Goal: Task Accomplishment & Management: Manage account settings

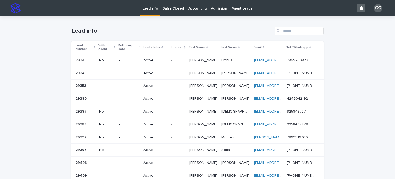
click at [130, 61] on td "-" at bounding box center [129, 60] width 25 height 13
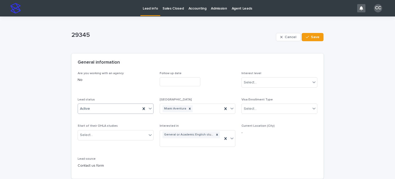
click at [110, 108] on div "Active" at bounding box center [109, 109] width 63 height 8
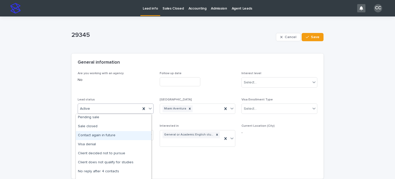
scroll to position [26, 0]
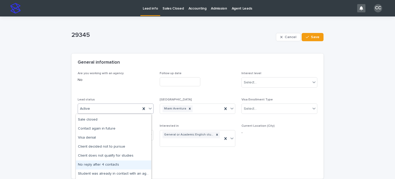
click at [104, 163] on div "No reply after 4 contacts" at bounding box center [113, 164] width 75 height 9
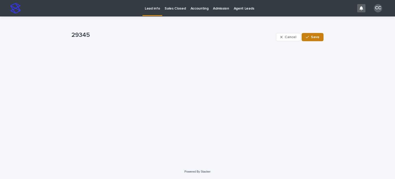
click at [314, 34] on button "Save" at bounding box center [313, 37] width 22 height 8
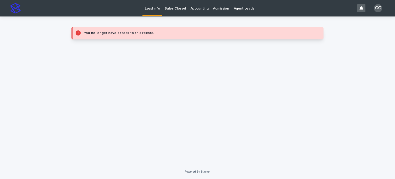
click at [155, 9] on p "Lead info" at bounding box center [152, 5] width 15 height 11
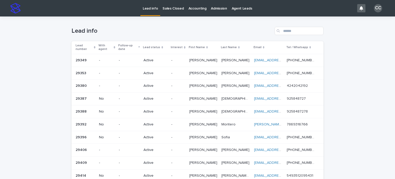
click at [167, 57] on div "Active" at bounding box center [156, 59] width 24 height 5
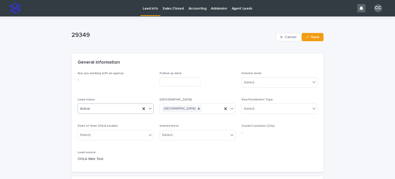
click at [108, 110] on div "Active" at bounding box center [109, 109] width 63 height 8
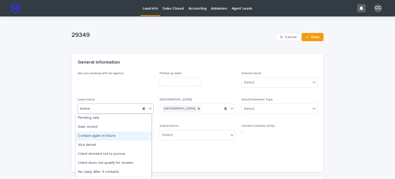
scroll to position [26, 0]
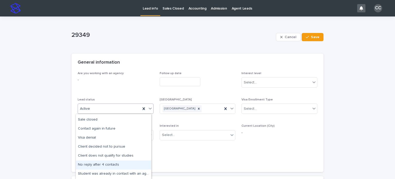
click at [108, 163] on div "No reply after 4 contacts" at bounding box center [113, 164] width 75 height 9
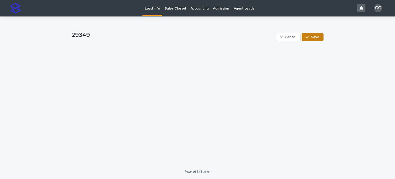
click at [315, 38] on span "Save" at bounding box center [315, 37] width 8 height 4
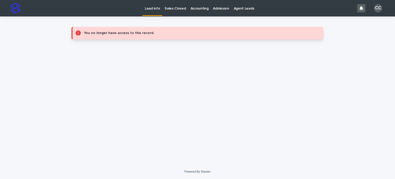
click at [153, 9] on p "Lead info" at bounding box center [152, 5] width 15 height 11
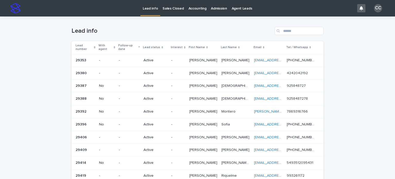
click at [151, 58] on p "Active" at bounding box center [156, 60] width 24 height 4
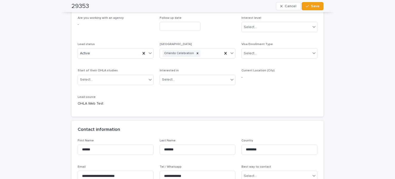
scroll to position [26, 0]
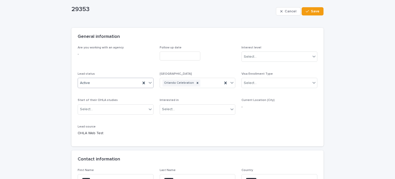
click at [102, 81] on div "Active" at bounding box center [109, 83] width 63 height 8
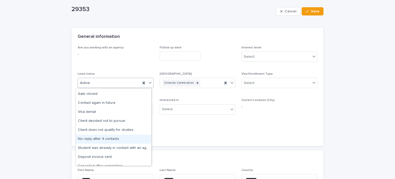
click at [106, 139] on div "No reply after 4 contacts" at bounding box center [113, 139] width 75 height 9
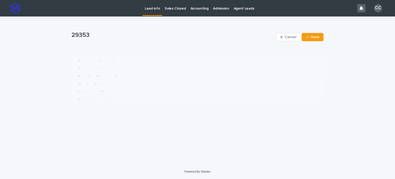
scroll to position [0, 0]
click at [311, 39] on button "Save" at bounding box center [313, 37] width 22 height 8
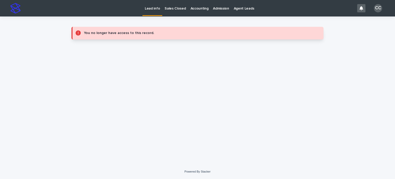
click at [155, 9] on p "Lead info" at bounding box center [152, 5] width 15 height 11
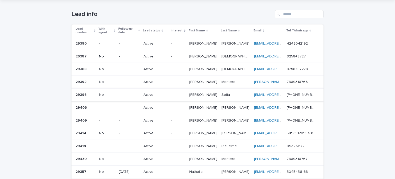
scroll to position [26, 0]
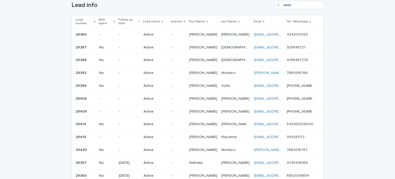
click at [153, 97] on p "Active" at bounding box center [156, 99] width 24 height 4
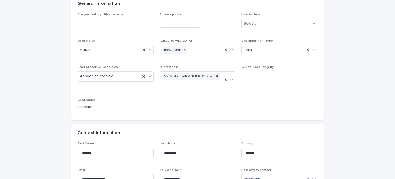
scroll to position [77, 0]
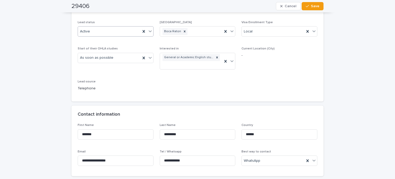
click at [99, 30] on div "Active" at bounding box center [109, 31] width 63 height 8
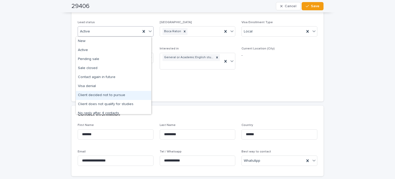
click at [119, 94] on div "Client decided not to pursue" at bounding box center [113, 95] width 75 height 9
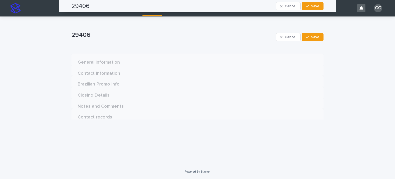
scroll to position [0, 0]
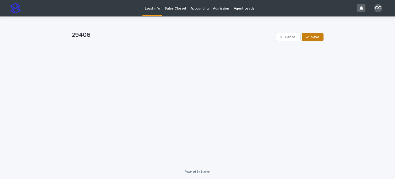
click at [312, 38] on span "Save" at bounding box center [315, 37] width 8 height 4
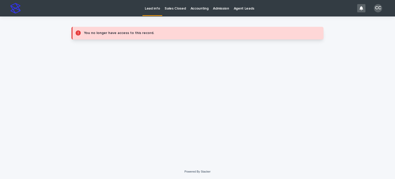
click at [151, 10] on p "Lead info" at bounding box center [152, 5] width 15 height 11
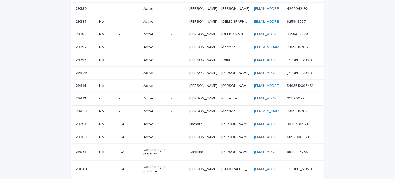
scroll to position [26, 0]
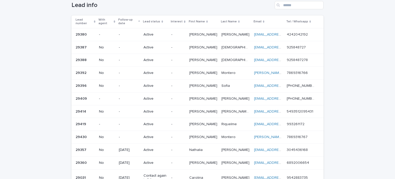
click at [205, 70] on p "Laura" at bounding box center [203, 72] width 29 height 5
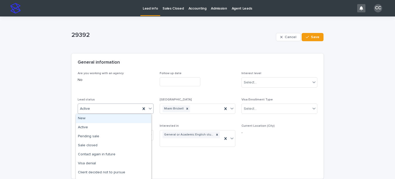
click at [109, 109] on div "Active" at bounding box center [109, 109] width 63 height 8
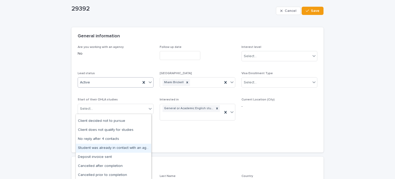
scroll to position [51, 0]
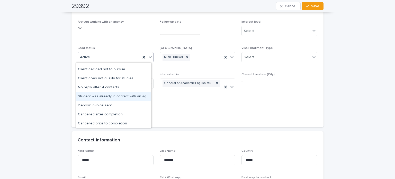
click at [115, 97] on div "Student was already in contact with an agent" at bounding box center [113, 96] width 75 height 9
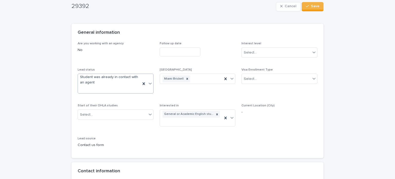
scroll to position [0, 0]
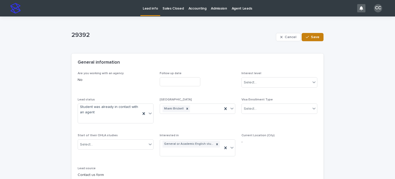
click at [316, 37] on span "Save" at bounding box center [315, 37] width 8 height 4
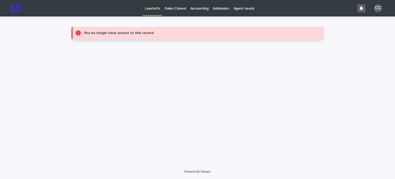
click at [151, 14] on link "Lead info" at bounding box center [153, 7] width 20 height 15
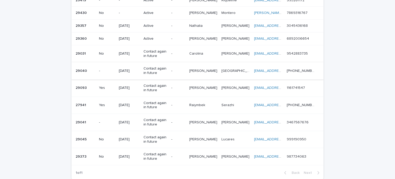
scroll to position [129, 0]
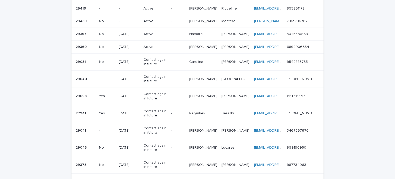
click at [159, 75] on p "Contact again in future" at bounding box center [156, 79] width 24 height 9
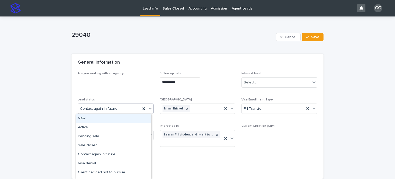
click at [117, 107] on div "Contact again in future" at bounding box center [109, 109] width 63 height 8
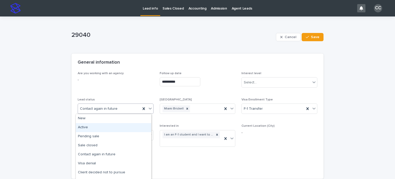
click at [88, 126] on div "Active" at bounding box center [113, 127] width 75 height 9
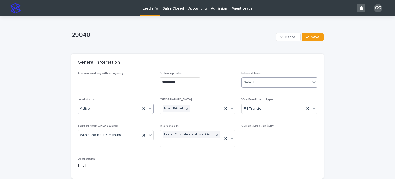
click at [273, 84] on div "Select..." at bounding box center [276, 82] width 69 height 8
click at [249, 93] on div "Hot" at bounding box center [277, 92] width 75 height 9
click at [311, 37] on span "Save" at bounding box center [315, 37] width 8 height 4
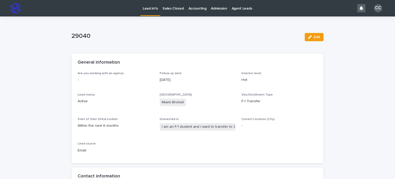
click at [147, 8] on p "Lead info" at bounding box center [150, 5] width 15 height 11
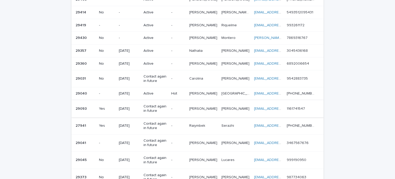
scroll to position [103, 0]
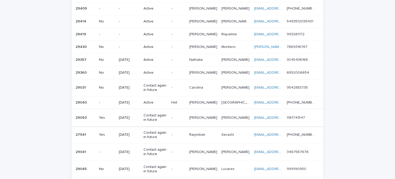
click at [136, 99] on div "08/25/2025" at bounding box center [129, 101] width 21 height 5
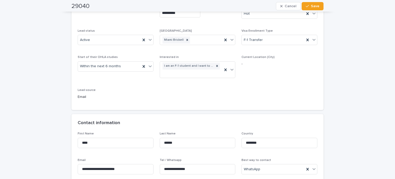
scroll to position [26, 0]
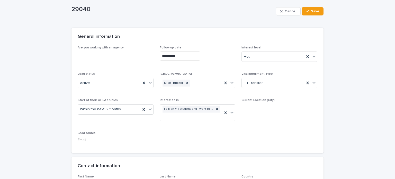
click at [174, 59] on input "**********" at bounding box center [180, 55] width 41 height 9
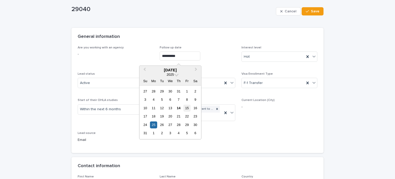
click at [187, 108] on div "15" at bounding box center [187, 108] width 7 height 7
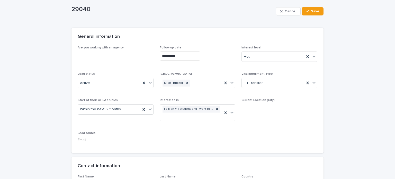
type input "**********"
click at [311, 12] on span "Save" at bounding box center [315, 12] width 8 height 4
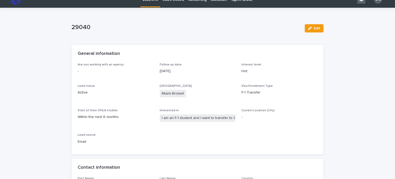
scroll to position [0, 0]
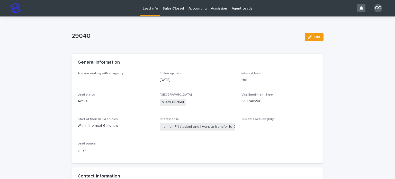
click at [149, 8] on p "Lead info" at bounding box center [150, 5] width 15 height 11
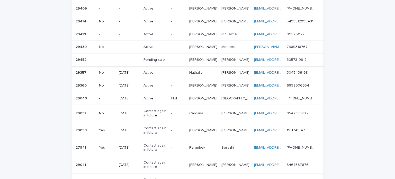
scroll to position [103, 0]
click at [157, 61] on p "Pending sale" at bounding box center [156, 60] width 24 height 4
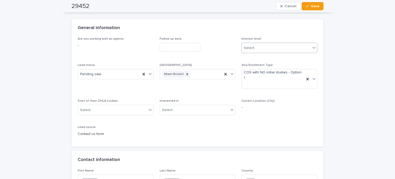
scroll to position [26, 0]
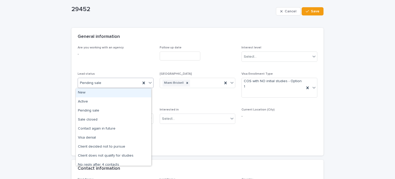
click at [104, 81] on div "Pending sale" at bounding box center [109, 83] width 63 height 8
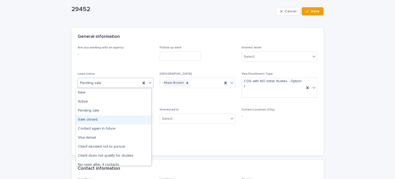
click at [96, 116] on div "Sale closed" at bounding box center [113, 119] width 75 height 9
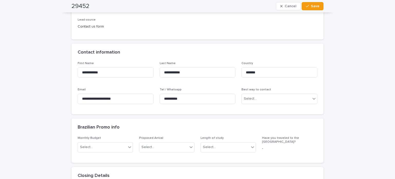
scroll to position [154, 0]
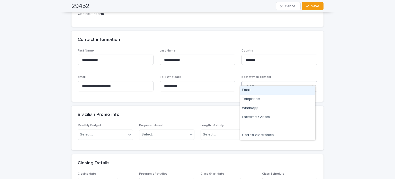
click at [254, 82] on div "Select..." at bounding box center [276, 86] width 69 height 8
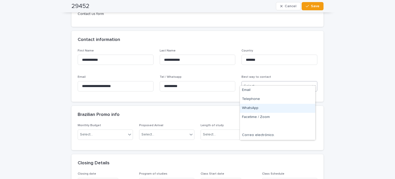
click at [252, 104] on div "WhatsApp" at bounding box center [277, 108] width 75 height 9
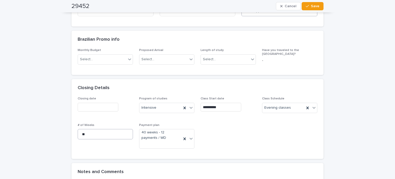
scroll to position [257, 0]
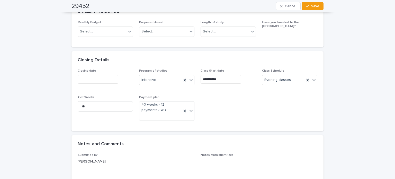
click at [98, 75] on input "text" at bounding box center [98, 79] width 41 height 9
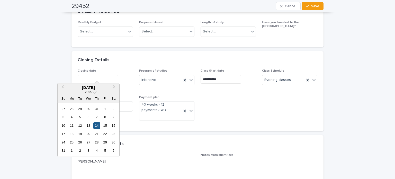
click at [97, 122] on div "14" at bounding box center [96, 125] width 7 height 7
type input "**********"
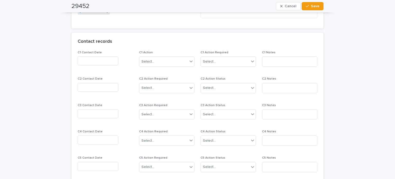
scroll to position [360, 0]
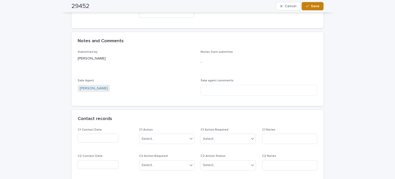
click at [313, 5] on span "Save" at bounding box center [315, 6] width 8 height 4
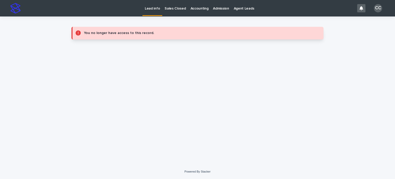
scroll to position [0, 0]
click at [170, 7] on p "Sales Closed" at bounding box center [175, 5] width 21 height 11
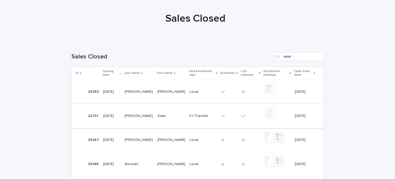
scroll to position [51, 0]
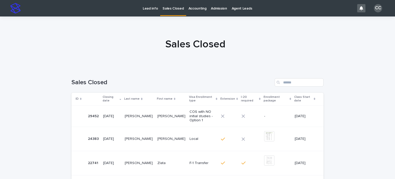
scroll to position [26, 0]
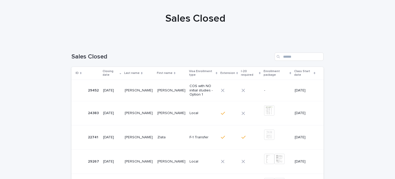
click at [158, 89] on p "[PERSON_NAME]" at bounding box center [172, 89] width 29 height 5
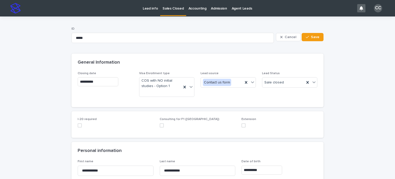
click at [78, 123] on span at bounding box center [80, 125] width 4 height 4
click at [283, 83] on div "Sale closed" at bounding box center [284, 82] width 42 height 8
click at [287, 72] on p "Lead Status" at bounding box center [289, 74] width 55 height 4
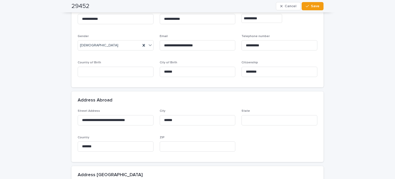
scroll to position [154, 0]
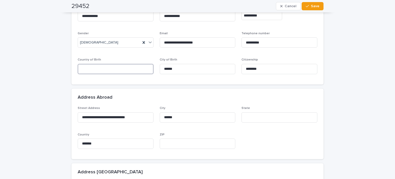
click at [98, 71] on input at bounding box center [116, 69] width 76 height 10
type input "*******"
click at [126, 90] on div "Address Abroad" at bounding box center [198, 98] width 252 height 18
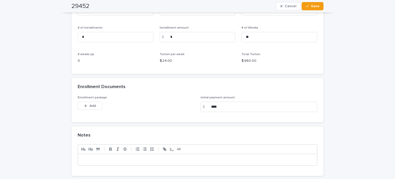
scroll to position [438, 0]
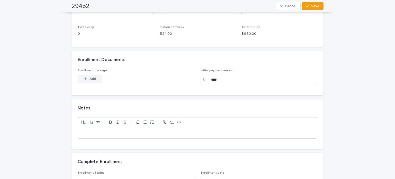
click at [91, 80] on span "Add" at bounding box center [93, 79] width 6 height 4
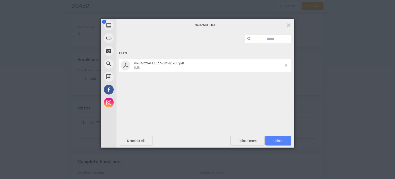
click at [280, 140] on span "Upload 1" at bounding box center [279, 141] width 10 height 4
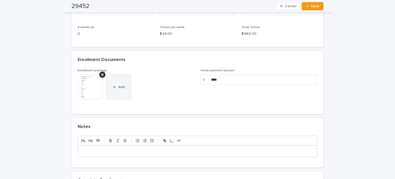
click at [118, 82] on button "Add" at bounding box center [119, 87] width 25 height 25
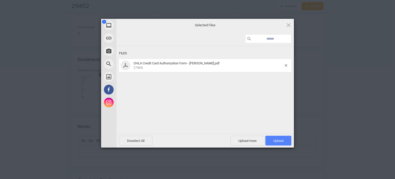
click at [279, 141] on span "Upload 1" at bounding box center [279, 141] width 10 height 4
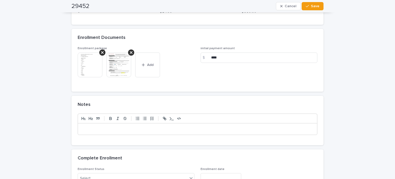
scroll to position [489, 0]
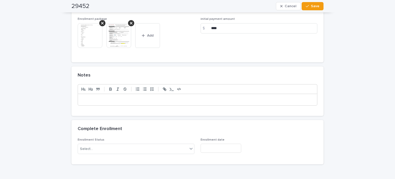
click at [117, 97] on div at bounding box center [197, 99] width 239 height 11
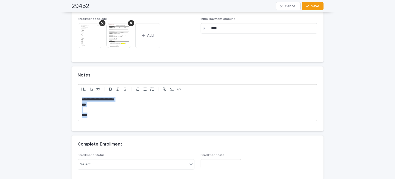
drag, startPoint x: 89, startPoint y: 114, endPoint x: 71, endPoint y: 97, distance: 24.6
click at [72, 97] on div "**********" at bounding box center [198, 107] width 252 height 47
click at [110, 88] on icon "button" at bounding box center [111, 88] width 2 height 1
click at [88, 107] on p "***" at bounding box center [198, 104] width 232 height 5
click at [88, 108] on p at bounding box center [198, 109] width 232 height 5
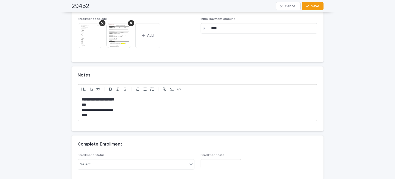
click at [97, 108] on p "**********" at bounding box center [198, 109] width 232 height 5
click at [135, 107] on p "**********" at bounding box center [198, 109] width 232 height 5
click at [275, 108] on p "**********" at bounding box center [198, 109] width 232 height 5
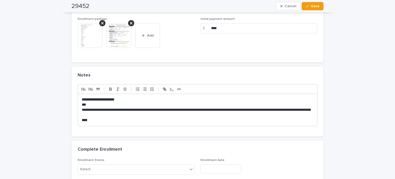
click at [101, 122] on p "****" at bounding box center [198, 120] width 232 height 5
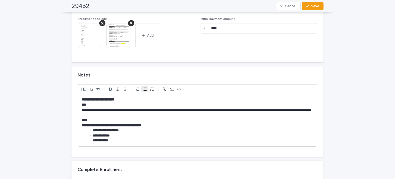
click at [131, 138] on li "**********" at bounding box center [200, 140] width 226 height 5
drag, startPoint x: 160, startPoint y: 125, endPoint x: 79, endPoint y: 125, distance: 80.6
click at [79, 125] on div "**********" at bounding box center [197, 120] width 239 height 52
click at [108, 89] on icon "button" at bounding box center [110, 89] width 5 height 5
click at [107, 124] on p "**********" at bounding box center [198, 125] width 232 height 5
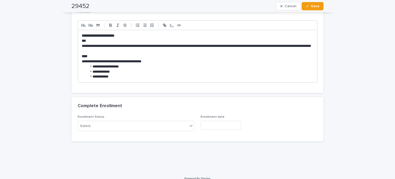
scroll to position [559, 0]
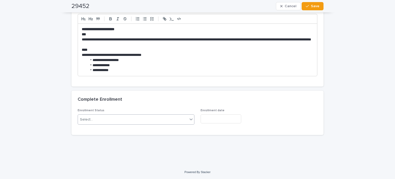
click at [105, 120] on div "Select..." at bounding box center [133, 119] width 110 height 8
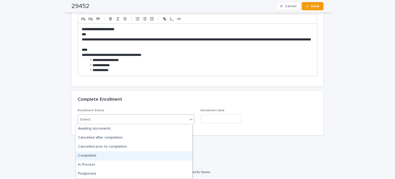
click at [95, 156] on div "Completed" at bounding box center [134, 155] width 116 height 9
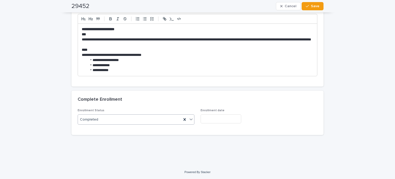
click at [209, 116] on input "text" at bounding box center [221, 118] width 41 height 9
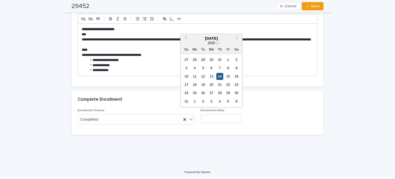
click at [218, 76] on div "14" at bounding box center [220, 76] width 7 height 7
type input "**********"
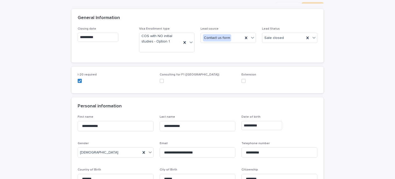
scroll to position [0, 0]
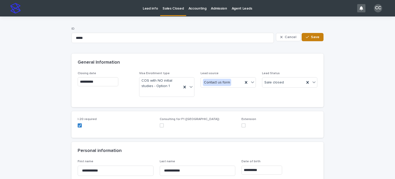
click at [311, 37] on span "Save" at bounding box center [315, 37] width 8 height 4
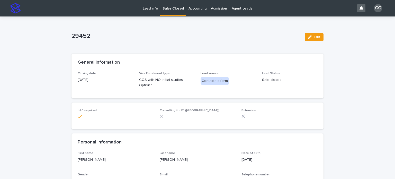
click at [168, 9] on p "Sales Closed" at bounding box center [173, 5] width 21 height 11
